Goal: Information Seeking & Learning: Stay updated

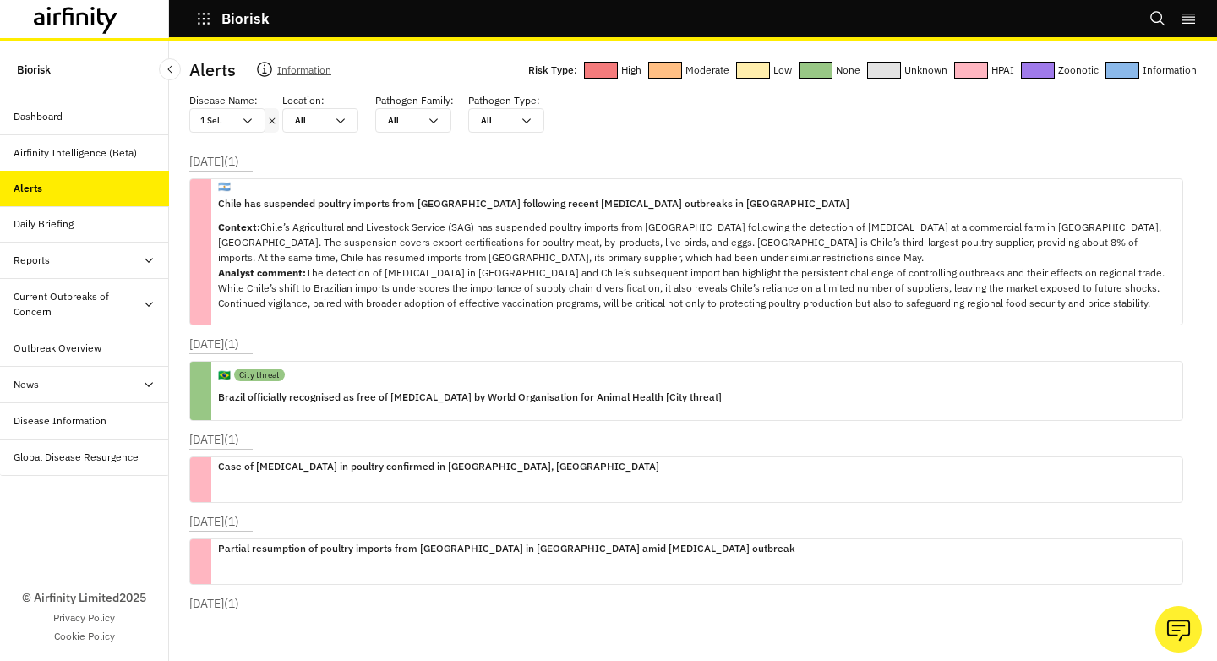
click at [274, 121] on icon at bounding box center [272, 121] width 12 height 14
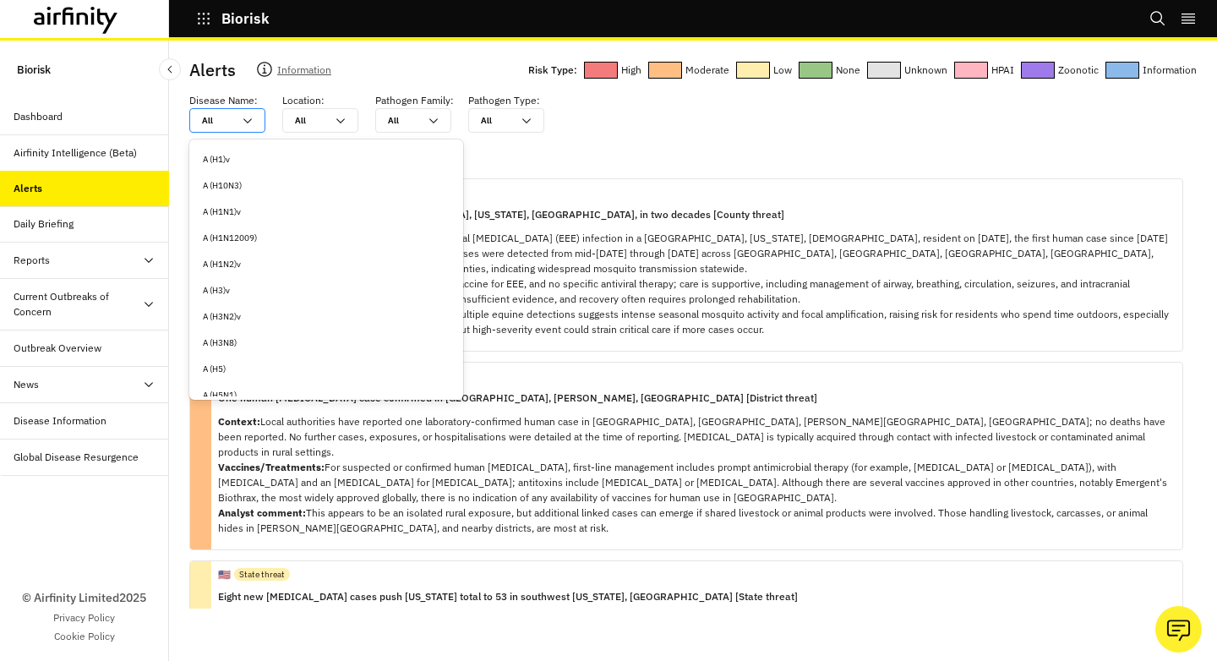
click at [258, 122] on div "All All" at bounding box center [227, 120] width 76 height 25
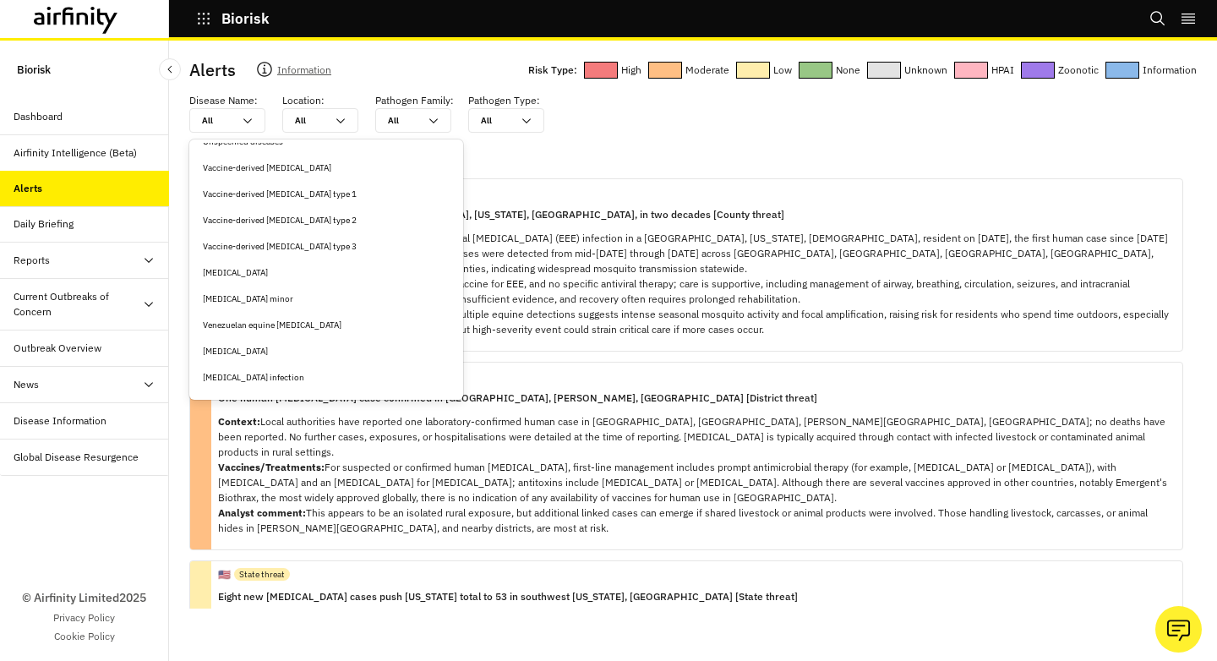
scroll to position [7849, 0]
click at [284, 253] on div "[MEDICAL_DATA]" at bounding box center [326, 249] width 247 height 13
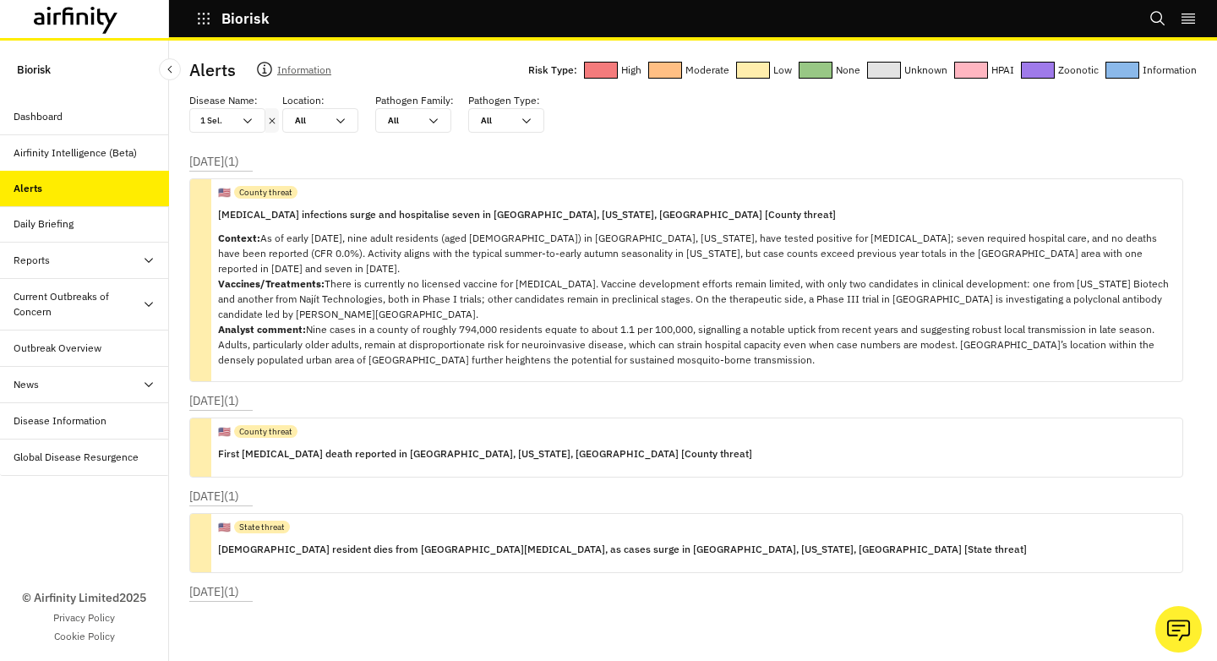
click at [273, 122] on icon at bounding box center [272, 121] width 12 height 14
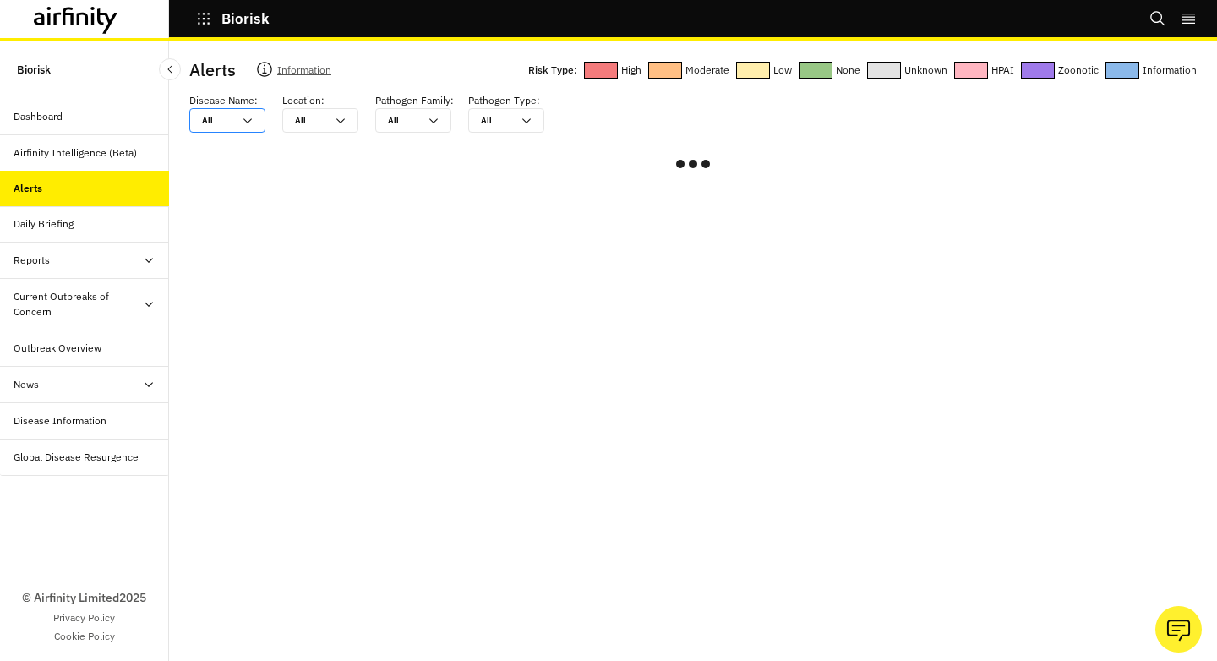
click at [251, 124] on icon at bounding box center [248, 121] width 14 height 14
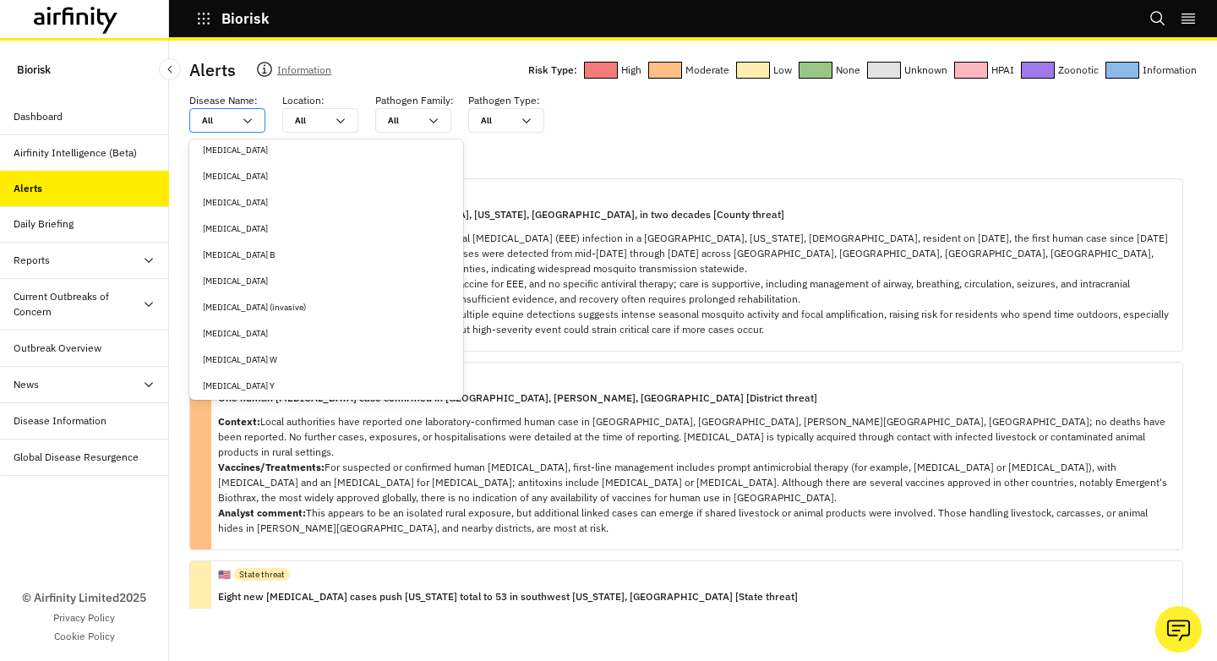
scroll to position [4438, 0]
click at [276, 216] on div "[MEDICAL_DATA]" at bounding box center [326, 228] width 267 height 26
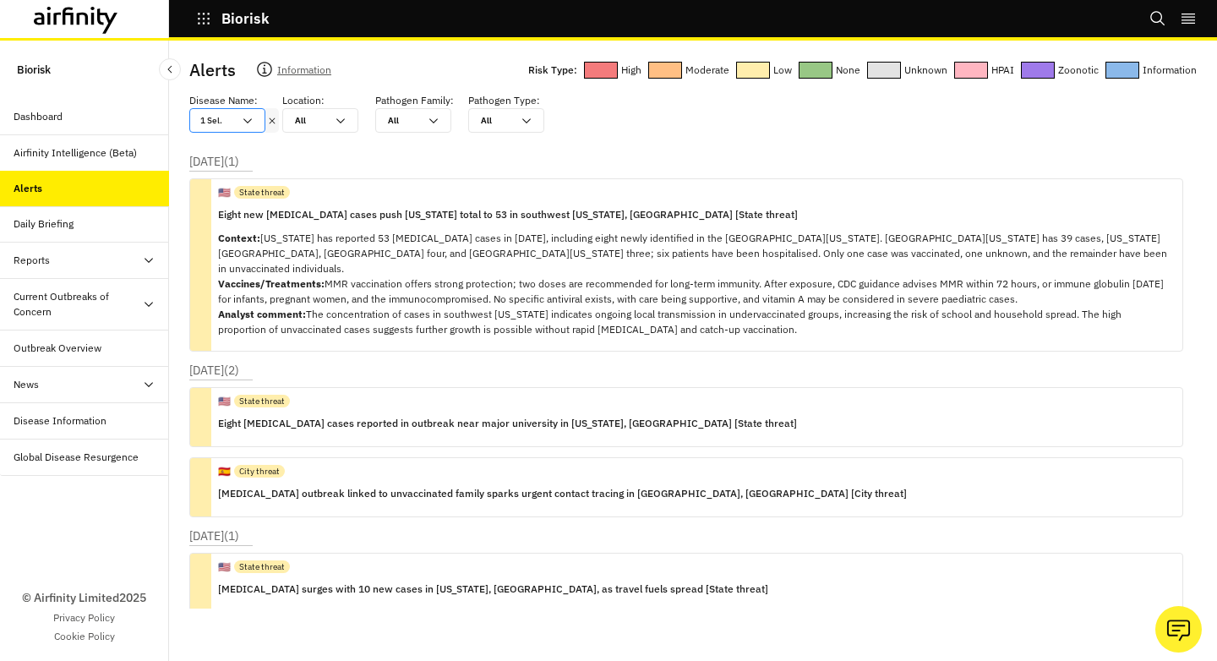
click at [330, 126] on div "All All" at bounding box center [308, 120] width 51 height 23
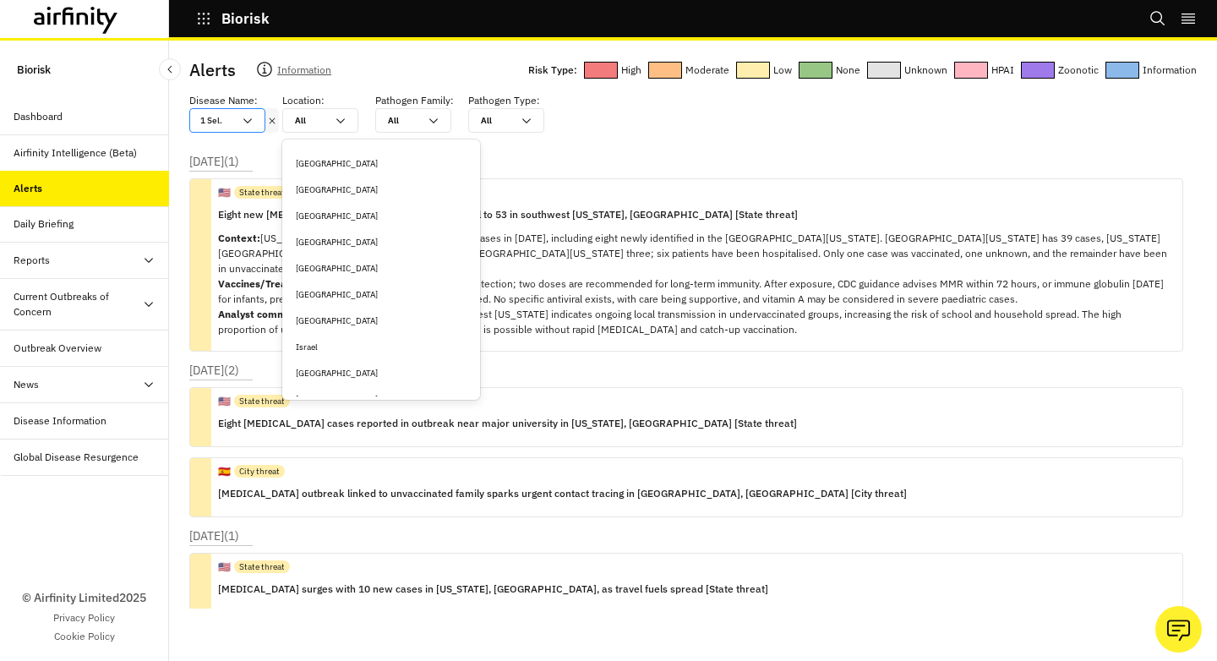
scroll to position [862, 0]
click at [350, 349] on div "Israel" at bounding box center [381, 345] width 171 height 13
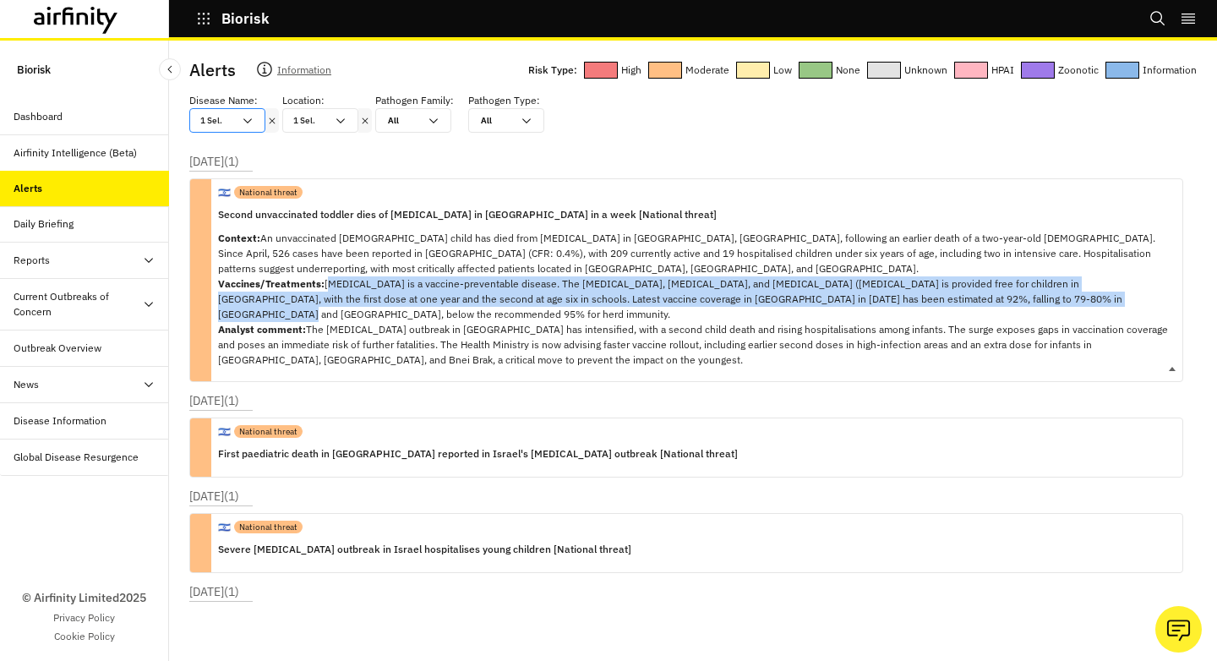
copy p "[MEDICAL_DATA] is a vaccine-preventable disease. The [MEDICAL_DATA], [MEDICAL_D…"
drag, startPoint x: 325, startPoint y: 285, endPoint x: 1067, endPoint y: 294, distance: 743.0
click at [1067, 294] on p "Context: An unvaccinated [DEMOGRAPHIC_DATA] child has died from [MEDICAL_DATA] …" at bounding box center [693, 299] width 951 height 137
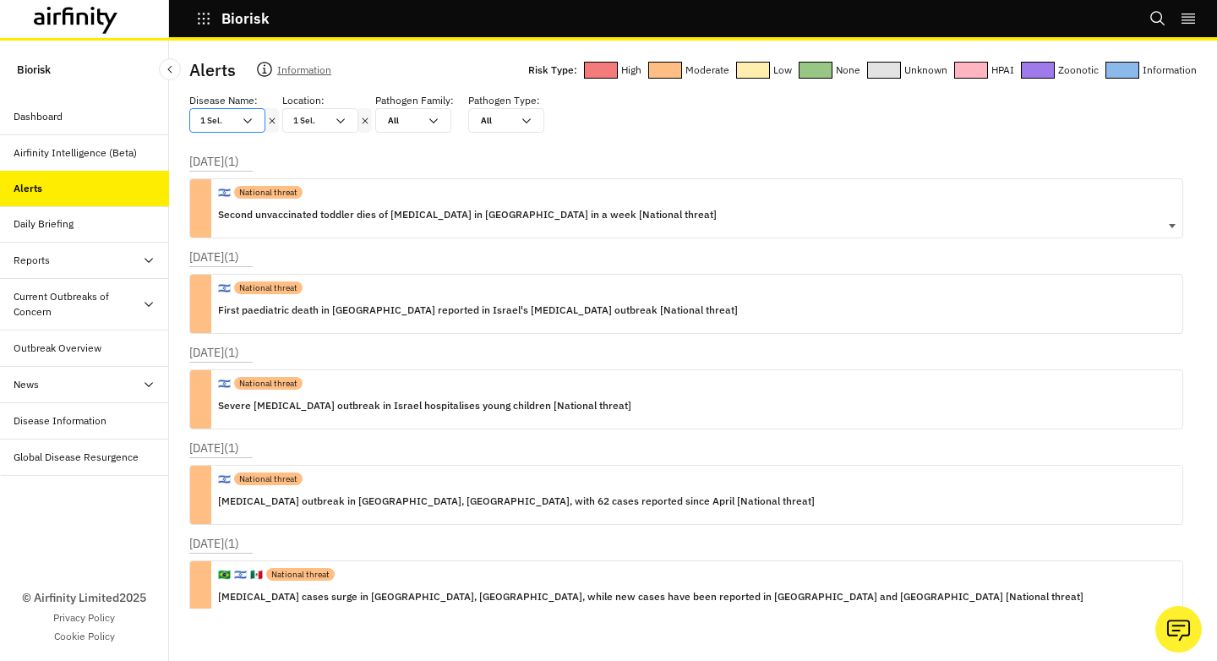
click at [362, 128] on div at bounding box center [365, 120] width 14 height 25
click at [363, 127] on div at bounding box center [365, 120] width 14 height 25
click at [363, 120] on icon at bounding box center [365, 121] width 12 height 14
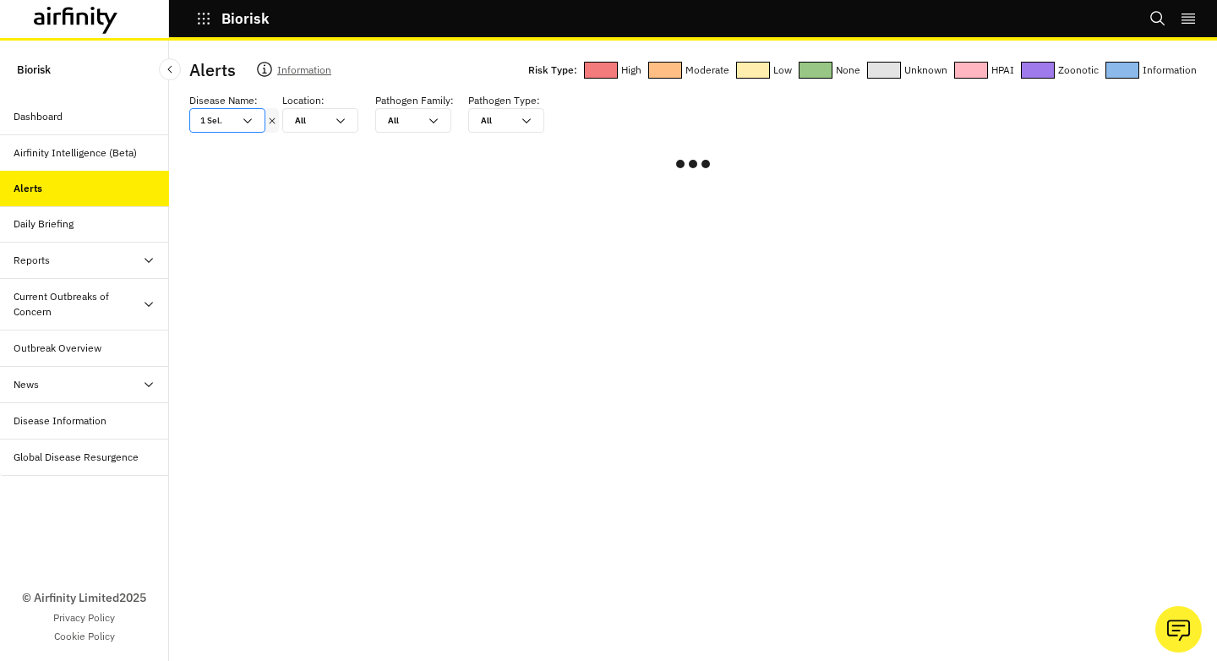
click at [271, 128] on div at bounding box center [272, 120] width 14 height 25
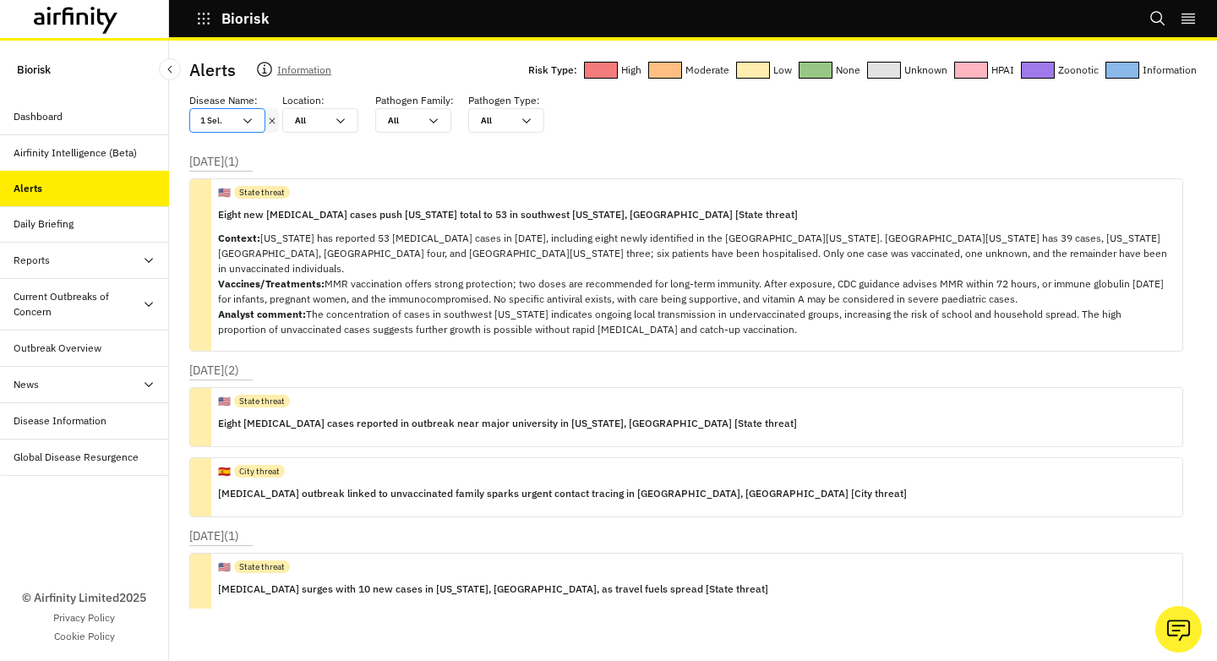
click at [271, 127] on div at bounding box center [272, 120] width 14 height 25
click at [271, 126] on icon at bounding box center [272, 121] width 12 height 14
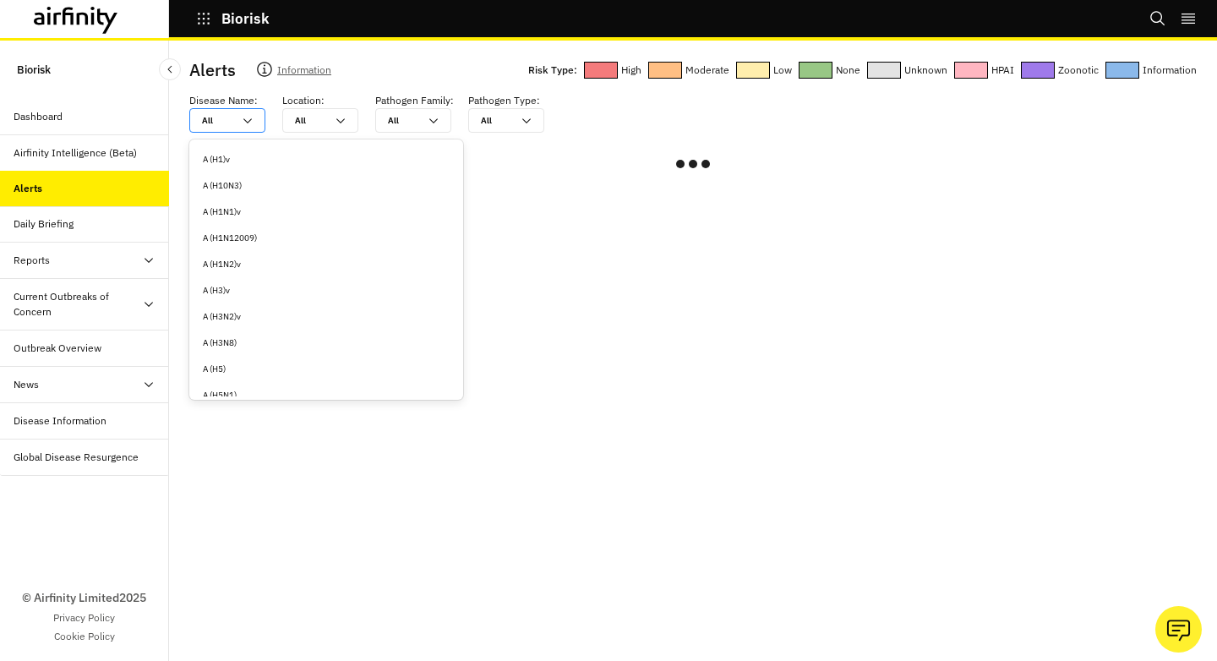
click at [246, 123] on icon at bounding box center [248, 121] width 14 height 14
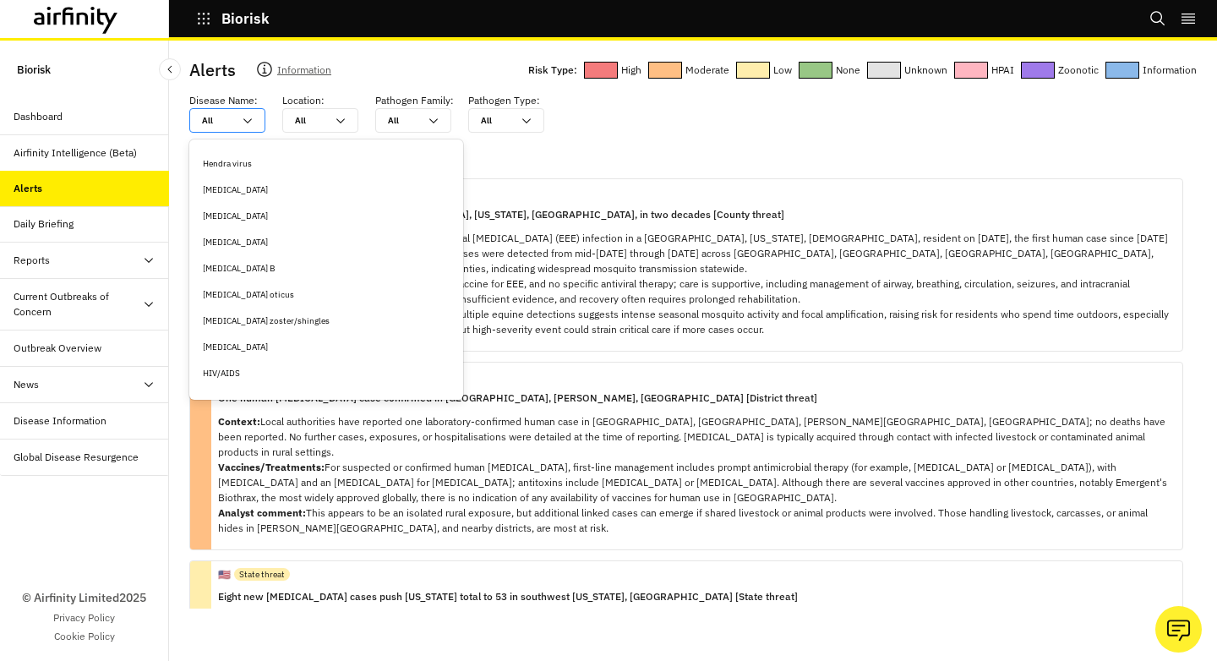
scroll to position [3030, 0]
click at [270, 196] on div "[MEDICAL_DATA]" at bounding box center [326, 194] width 247 height 13
